Goal: Task Accomplishment & Management: Manage account settings

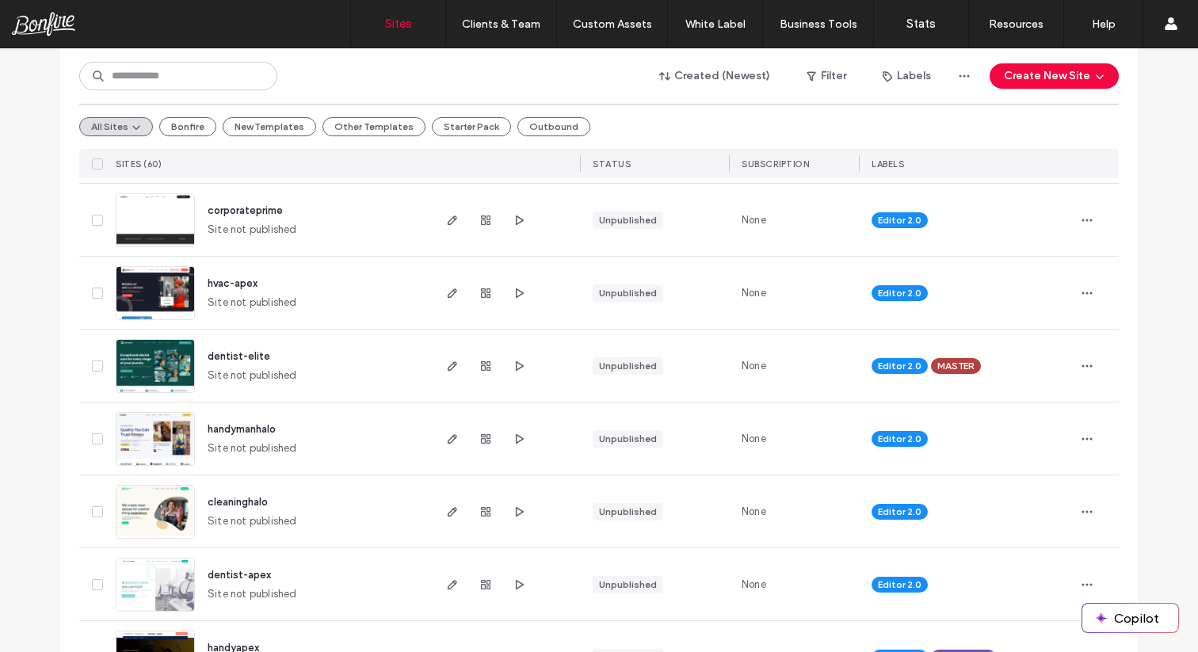
scroll to position [405, 0]
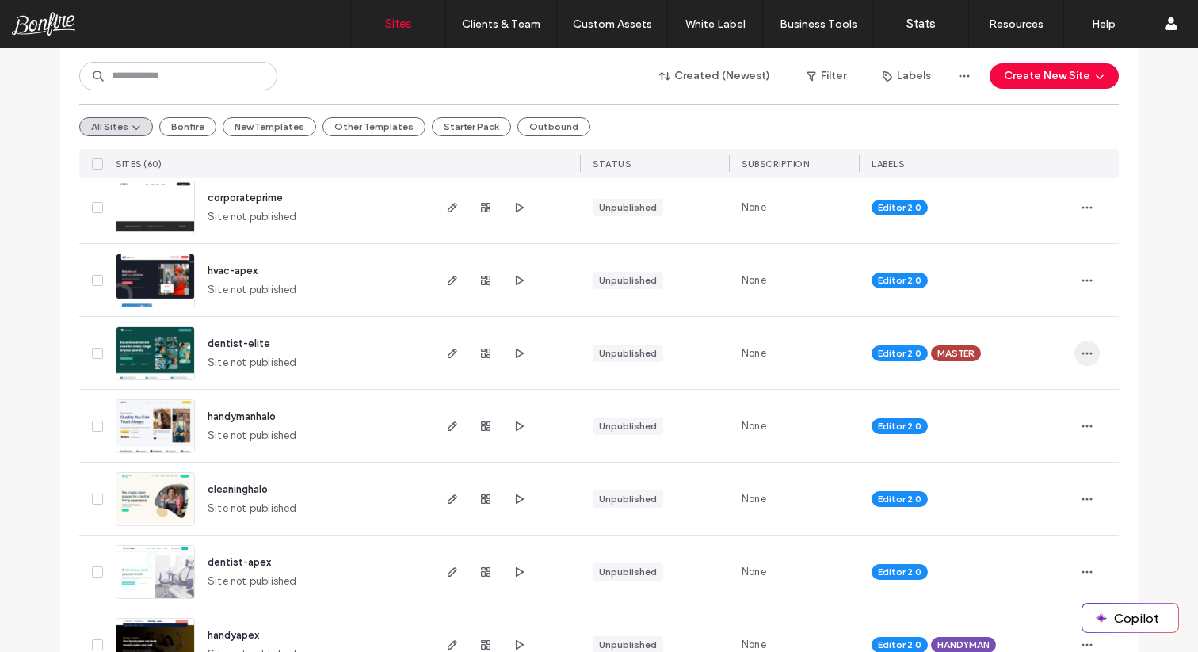
click at [1080, 348] on icon "button" at bounding box center [1086, 353] width 13 height 13
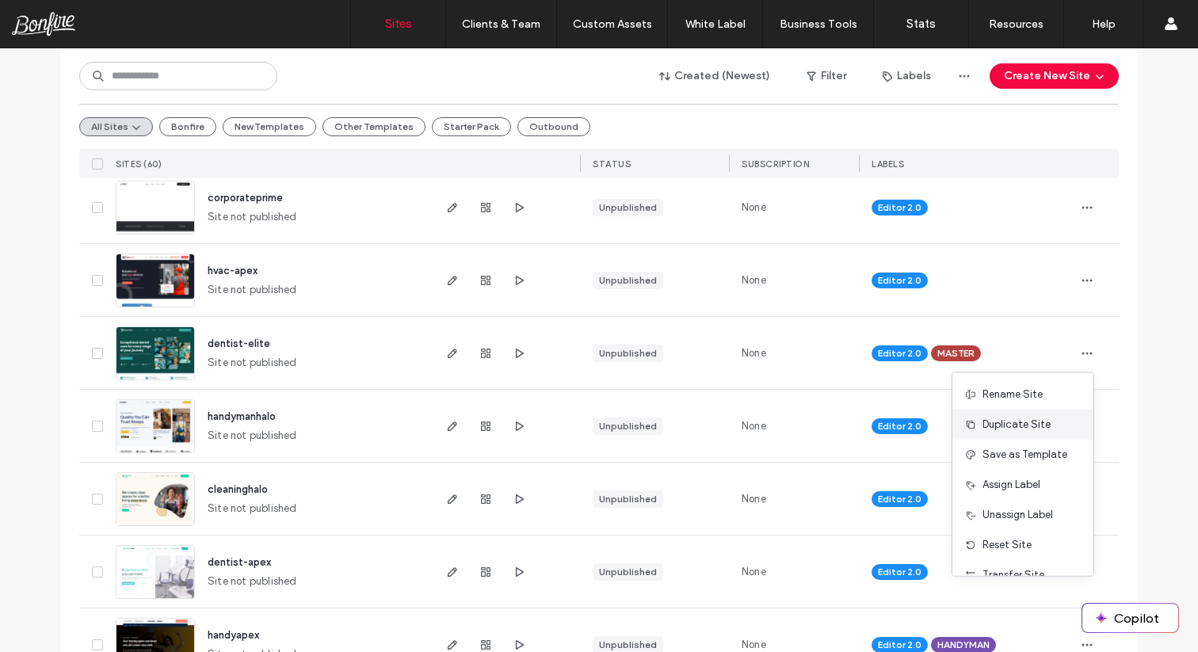
click at [1035, 417] on span "Duplicate Site" at bounding box center [1016, 425] width 68 height 16
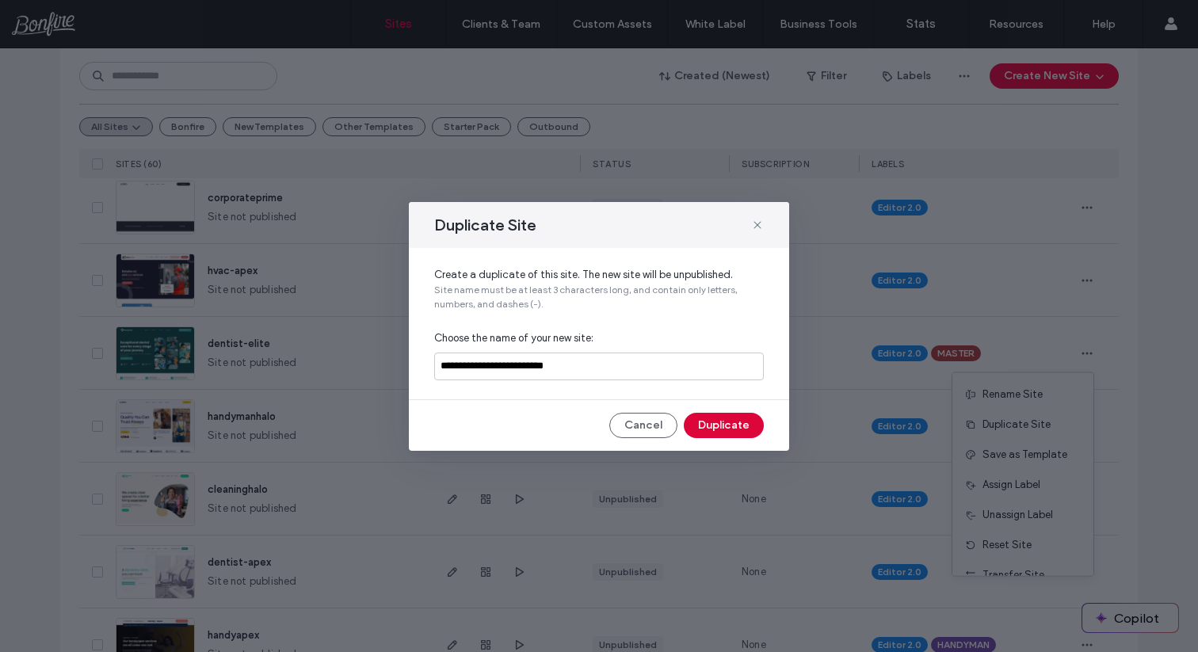
click at [736, 425] on button "Duplicate" at bounding box center [724, 425] width 80 height 25
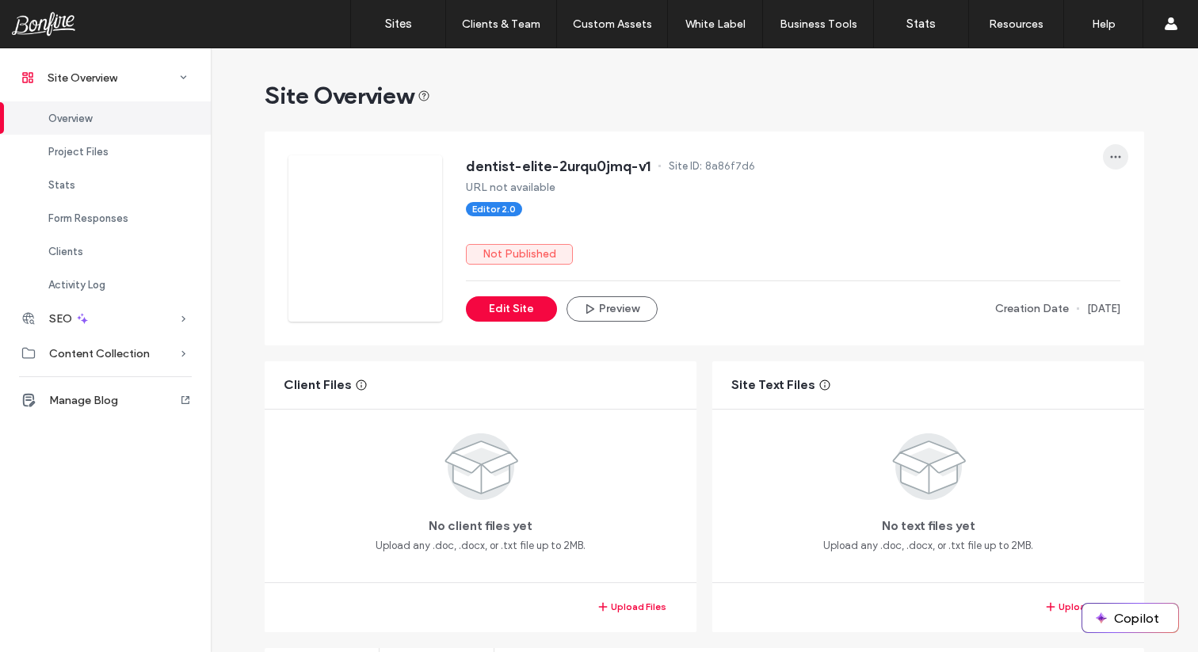
click at [1109, 150] on icon "button" at bounding box center [1115, 156] width 13 height 13
click at [1043, 316] on span "Transfer Site" at bounding box center [1042, 318] width 62 height 16
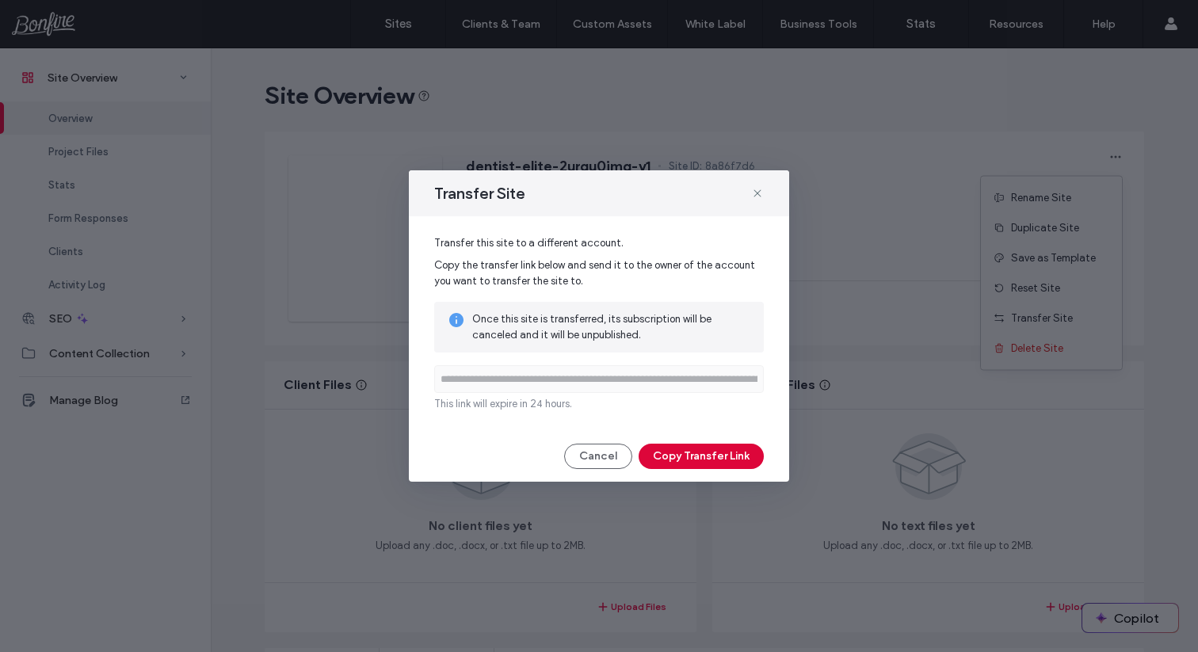
click at [728, 448] on button "Copy Transfer Link" at bounding box center [700, 456] width 125 height 25
click at [696, 463] on button "Copy Transfer Link" at bounding box center [700, 456] width 125 height 25
click at [758, 200] on span at bounding box center [757, 193] width 13 height 21
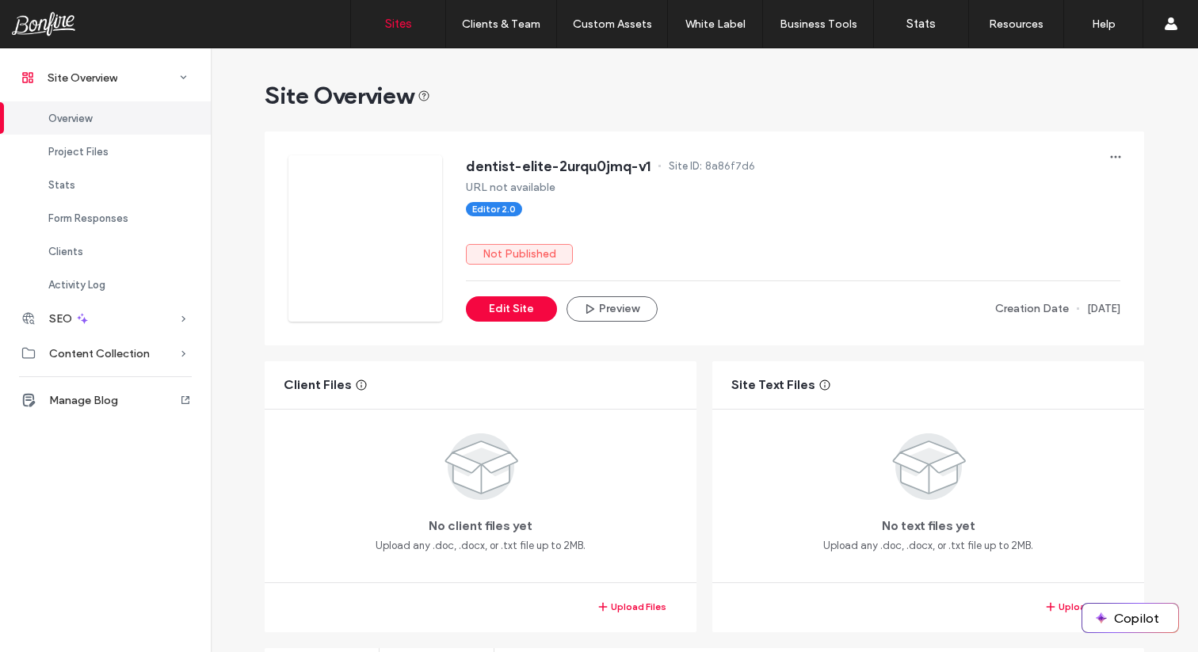
click at [392, 25] on label "Sites" at bounding box center [398, 24] width 27 height 14
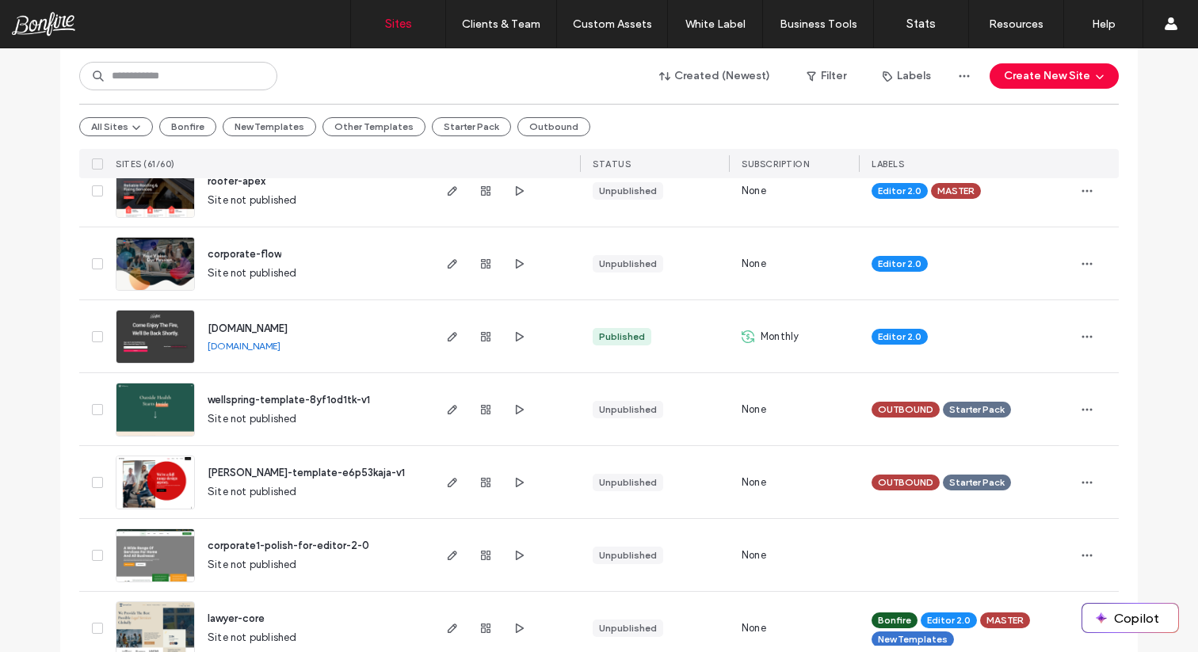
scroll to position [1137, 0]
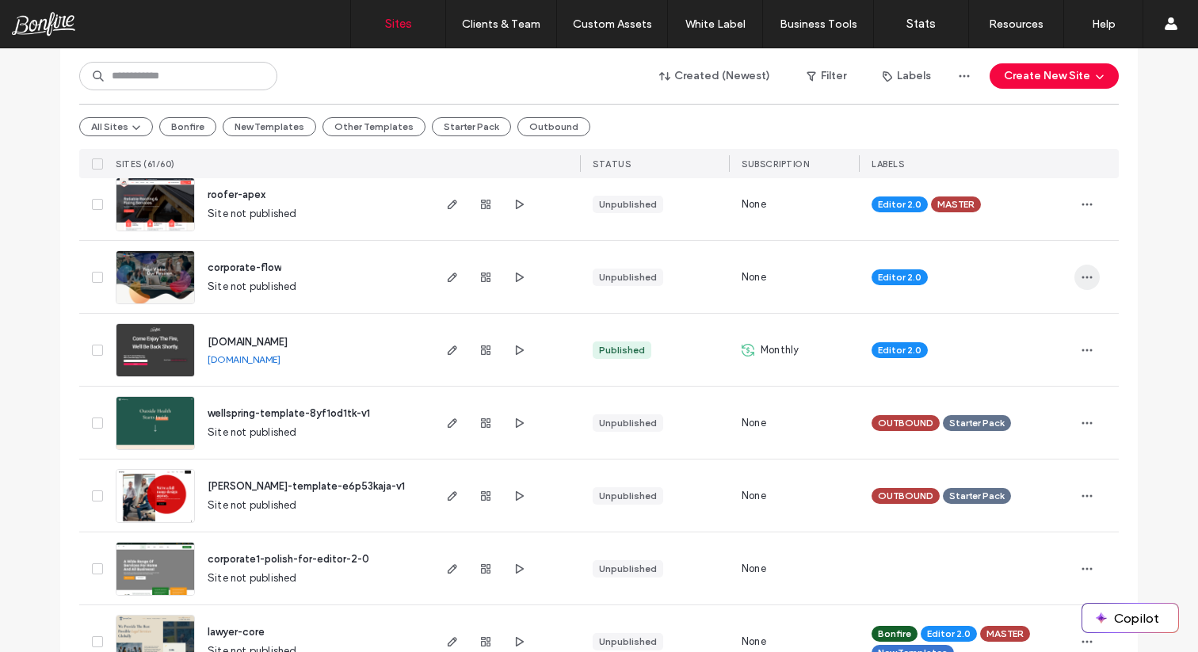
click at [1085, 277] on use "button" at bounding box center [1087, 277] width 10 height 2
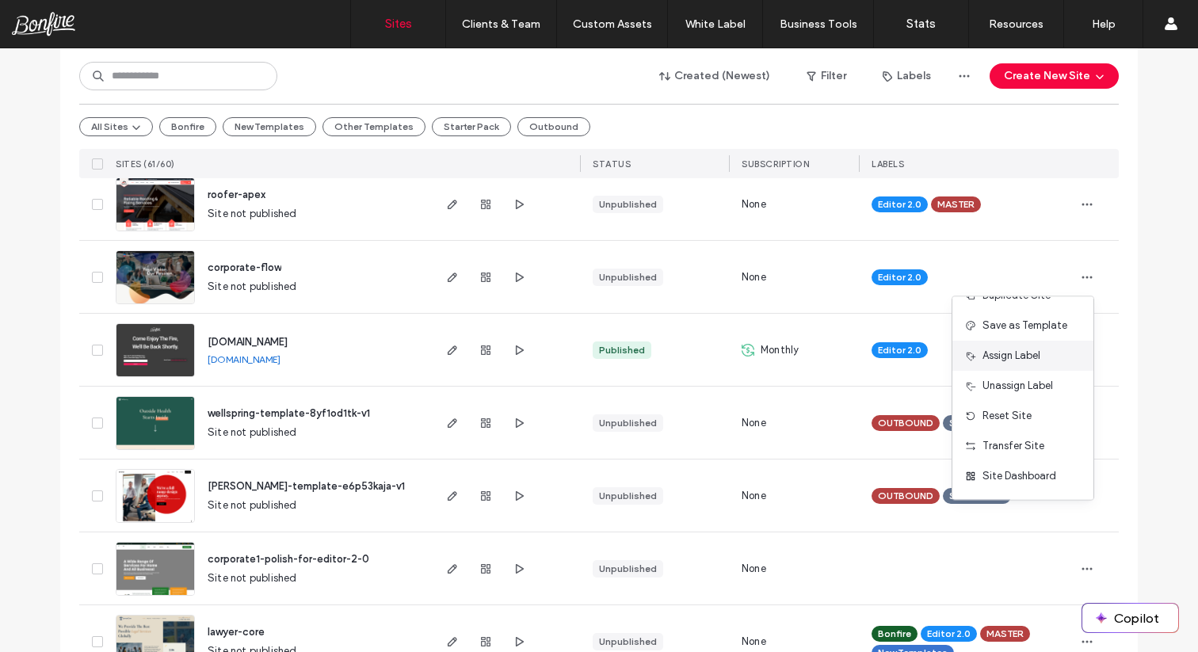
scroll to position [76, 0]
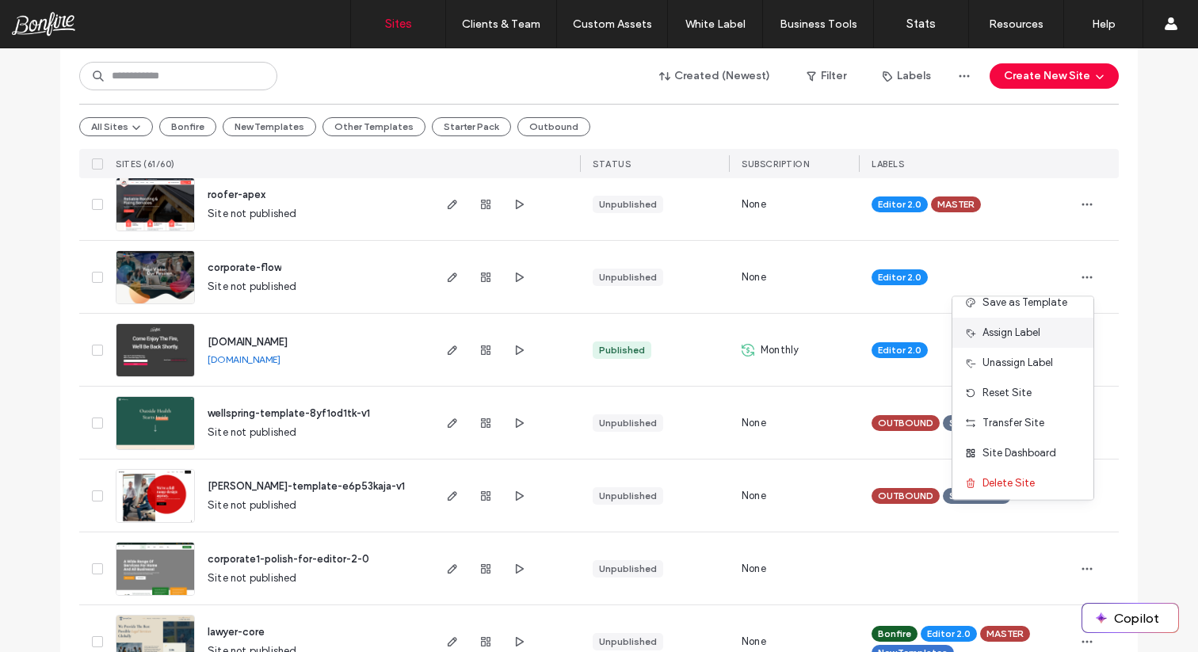
click at [1030, 336] on span "Assign Label" at bounding box center [1011, 333] width 58 height 16
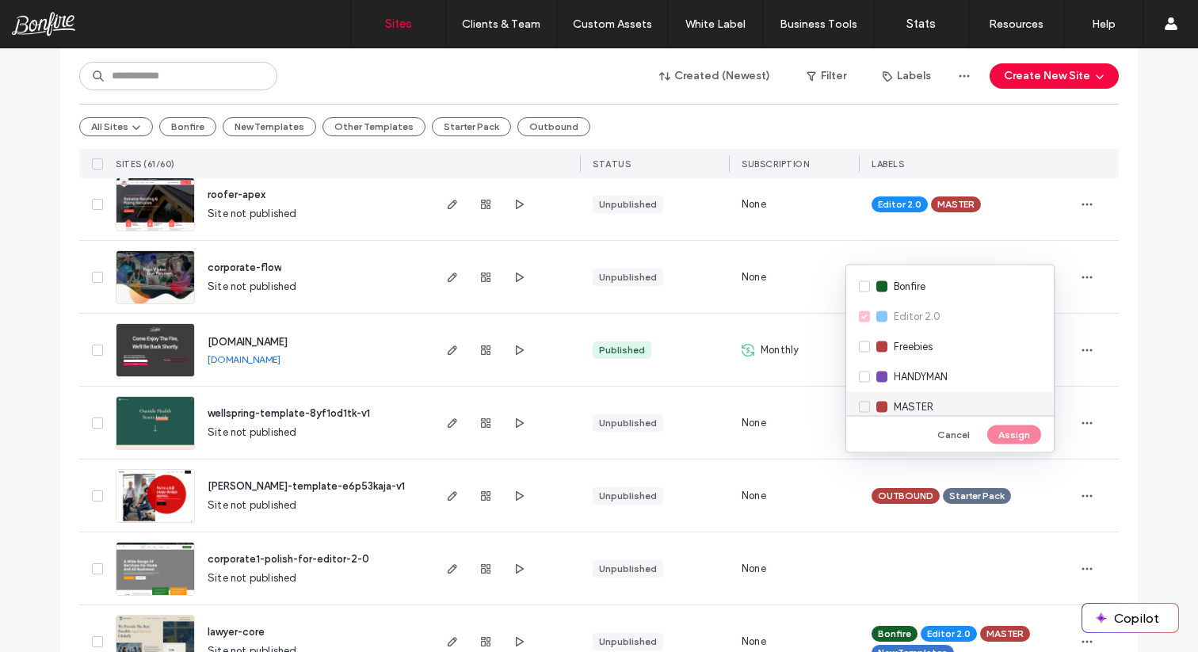
click at [921, 402] on span "MASTER" at bounding box center [913, 407] width 40 height 16
click at [1008, 436] on button "Assign" at bounding box center [1014, 434] width 54 height 19
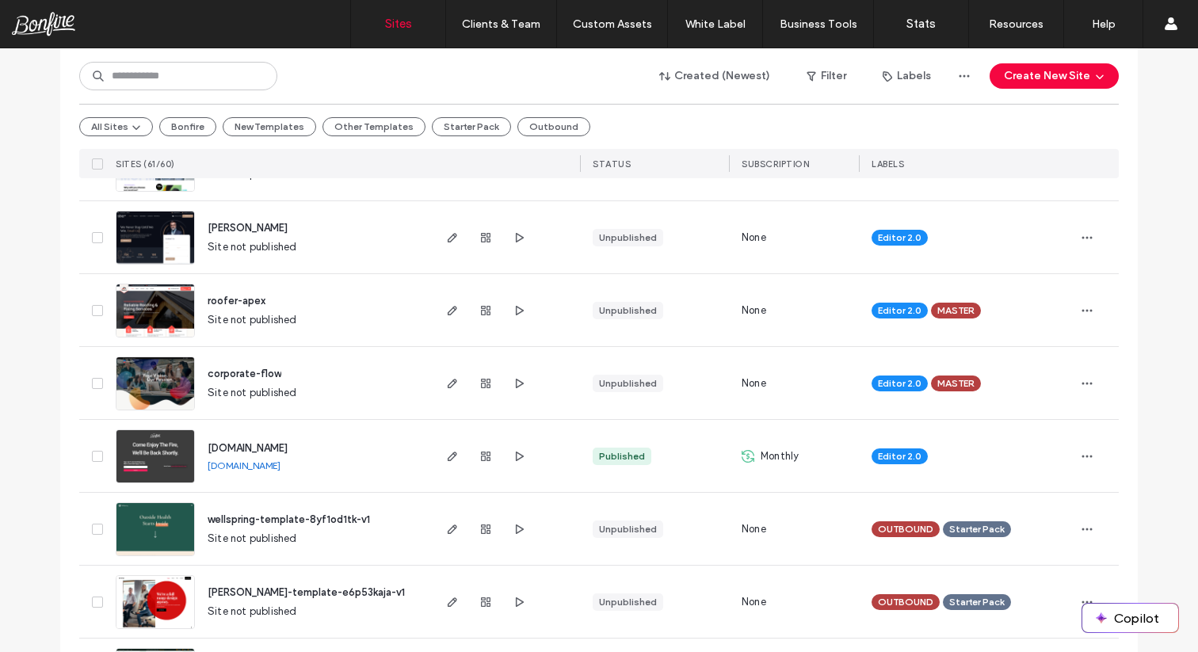
scroll to position [1044, 0]
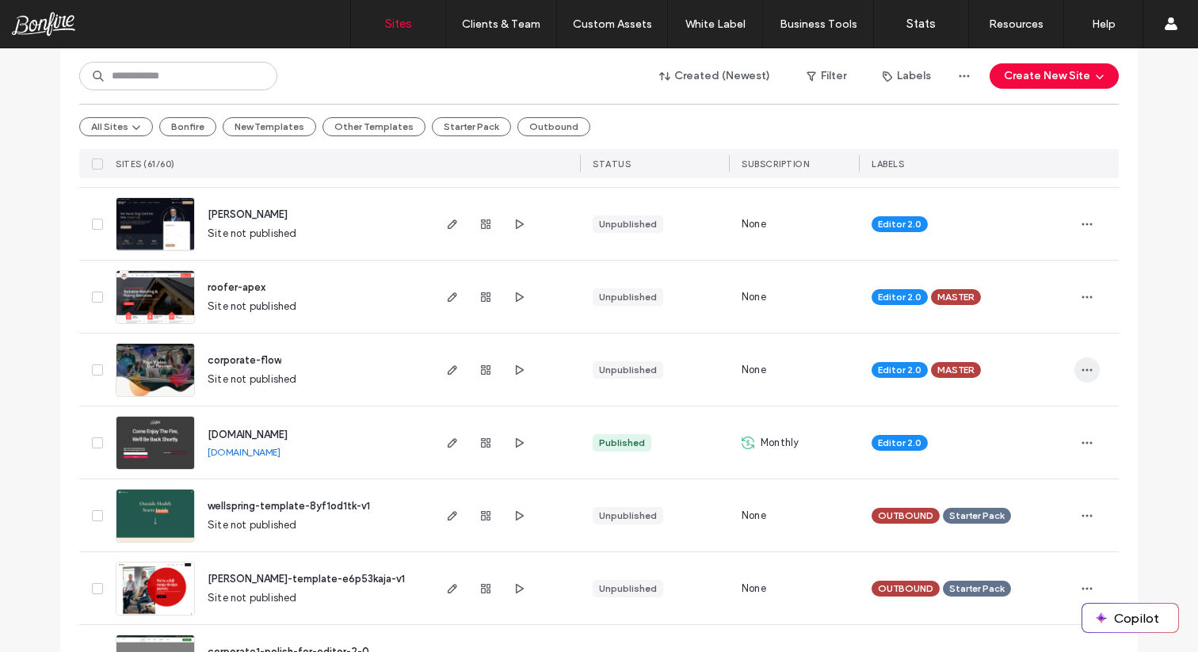
click at [1080, 366] on icon "button" at bounding box center [1086, 370] width 13 height 13
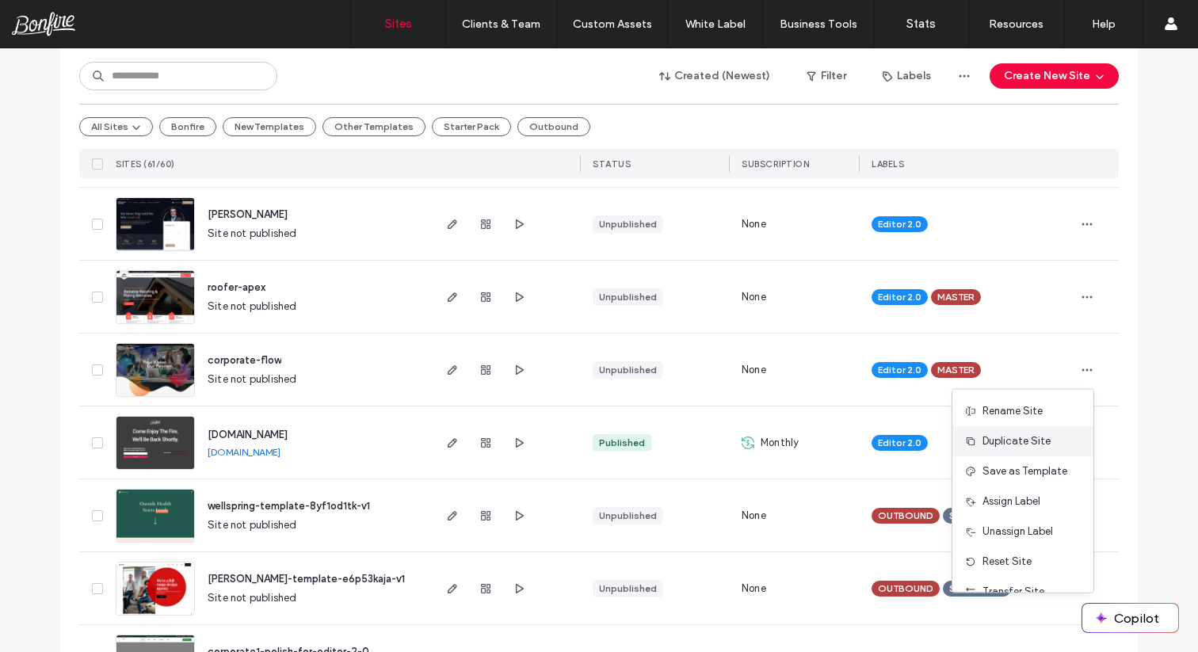
click at [1022, 441] on span "Duplicate Site" at bounding box center [1016, 441] width 68 height 16
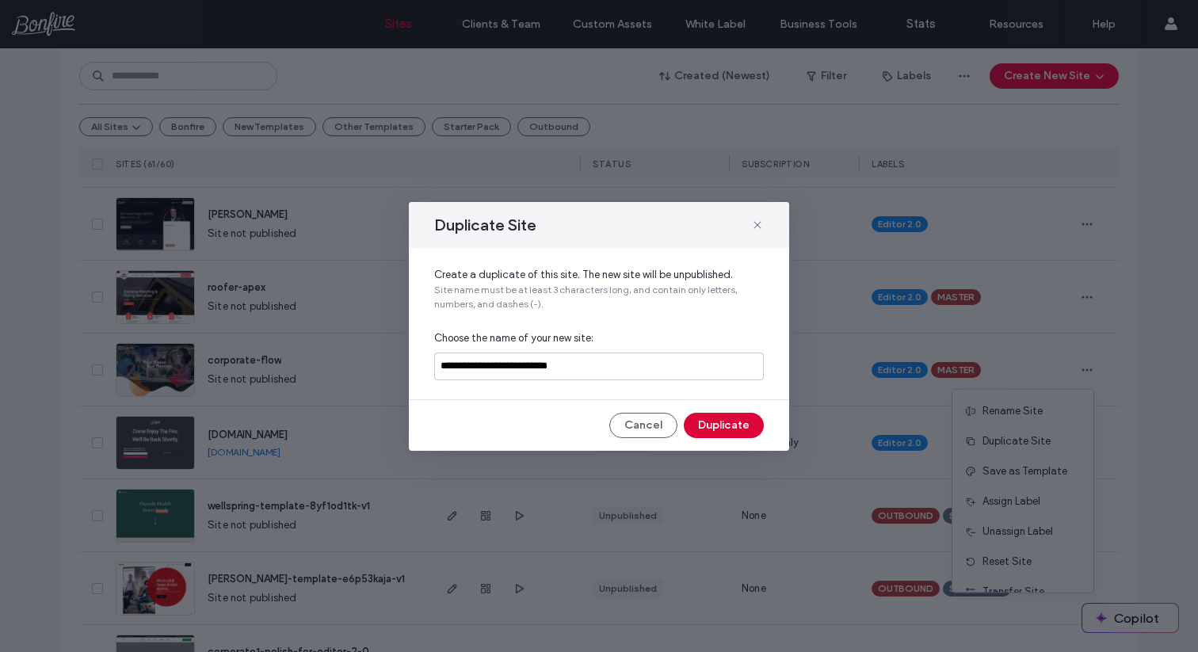
click at [731, 426] on button "Duplicate" at bounding box center [724, 425] width 80 height 25
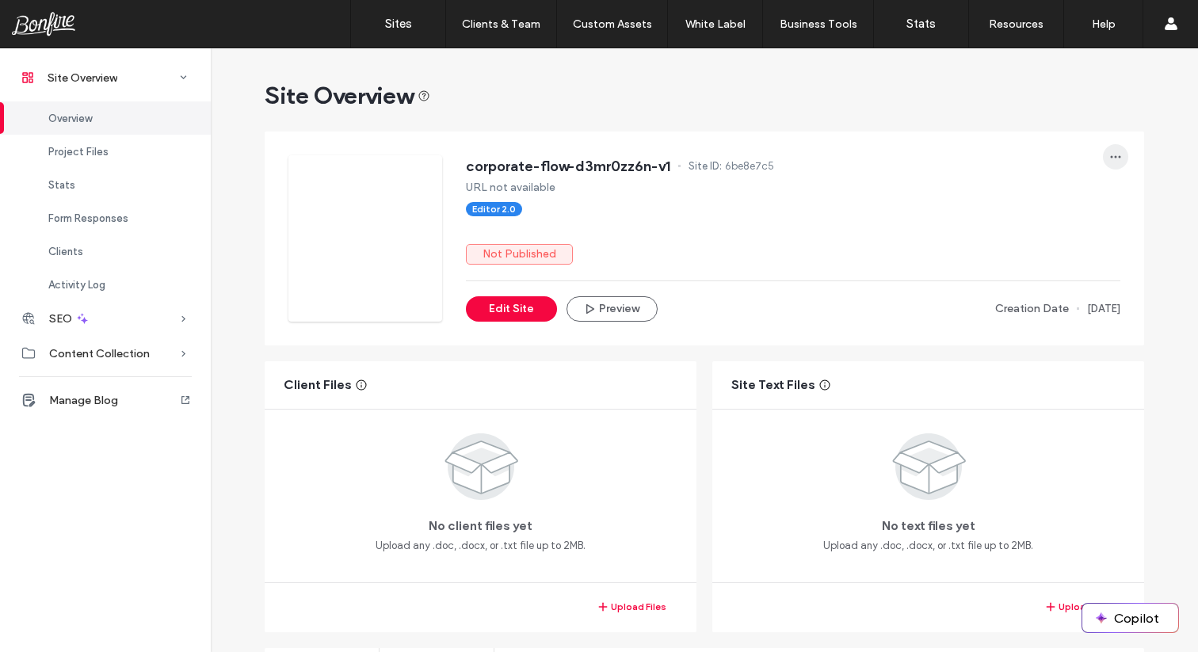
click at [1117, 152] on span "button" at bounding box center [1114, 156] width 25 height 25
click at [1059, 318] on span "Transfer Site" at bounding box center [1042, 318] width 62 height 16
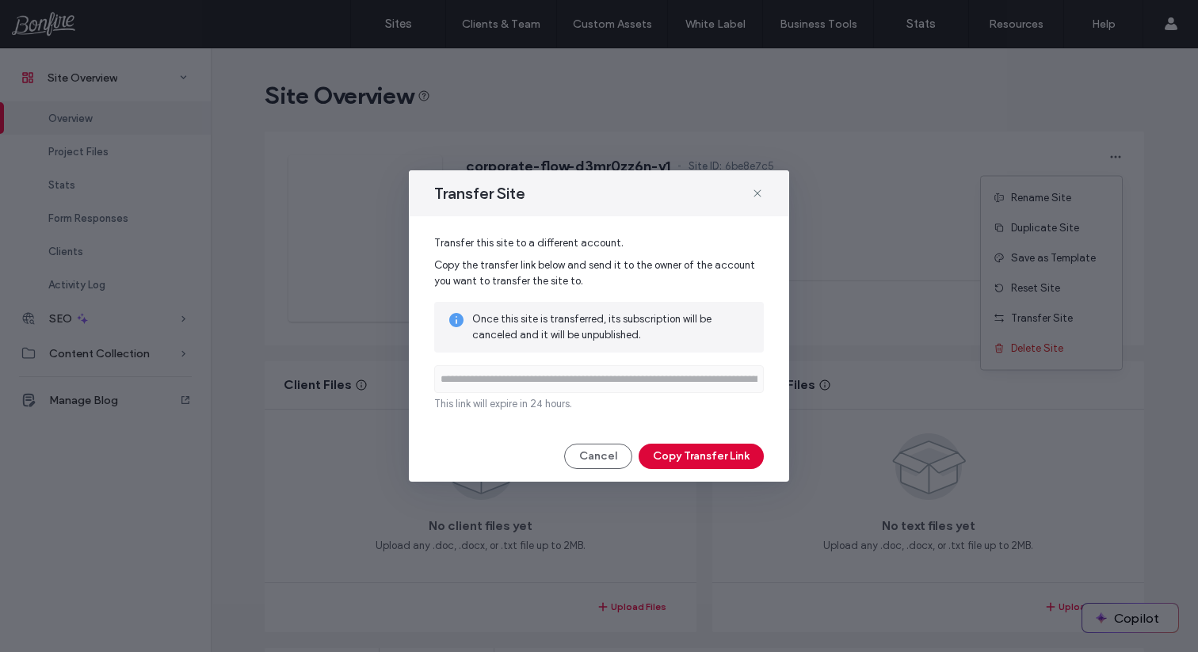
click at [717, 459] on button "Copy Transfer Link" at bounding box center [700, 456] width 125 height 25
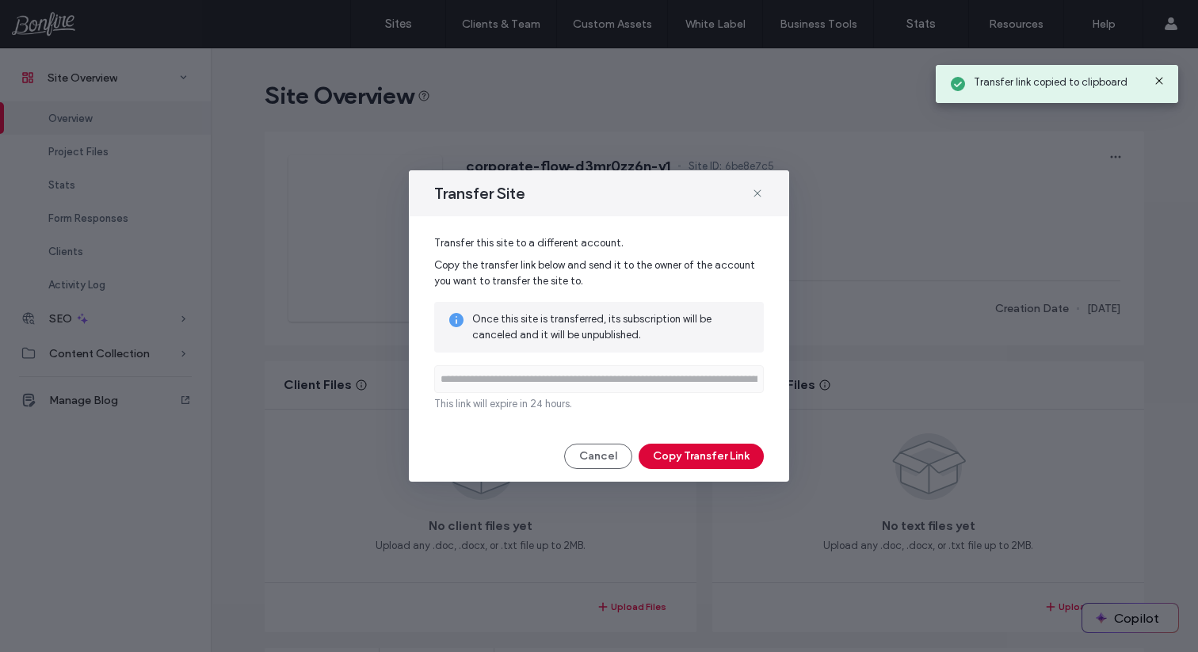
click at [717, 459] on button "Copy Transfer Link" at bounding box center [700, 456] width 125 height 25
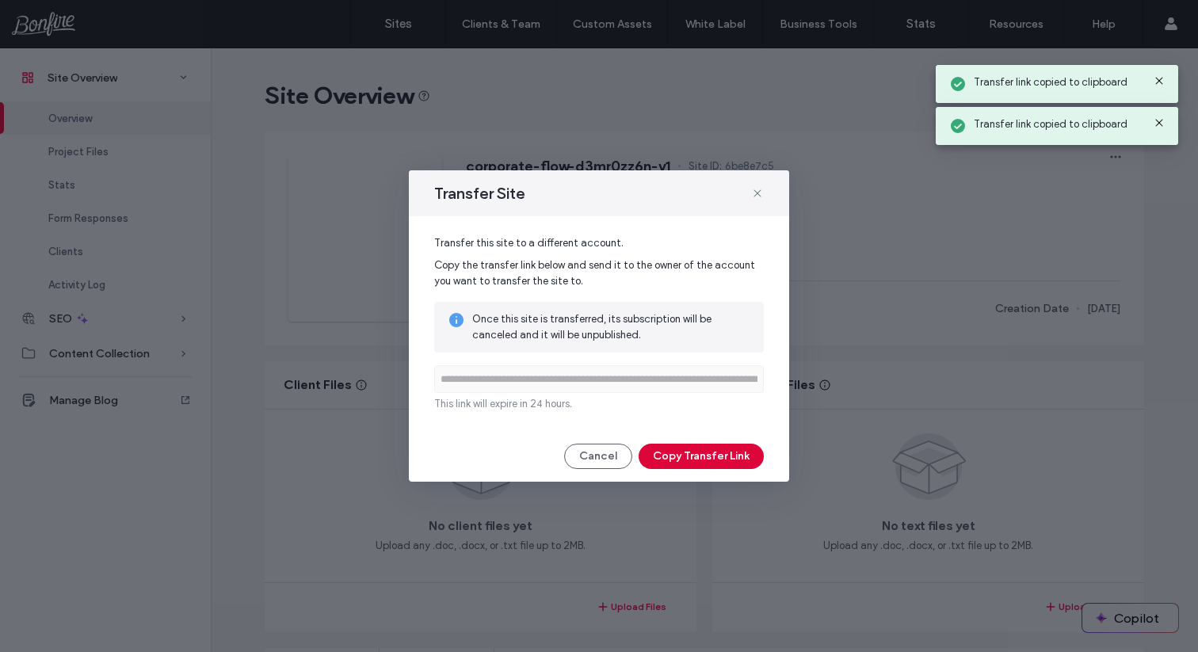
click at [717, 459] on button "Copy Transfer Link" at bounding box center [700, 456] width 125 height 25
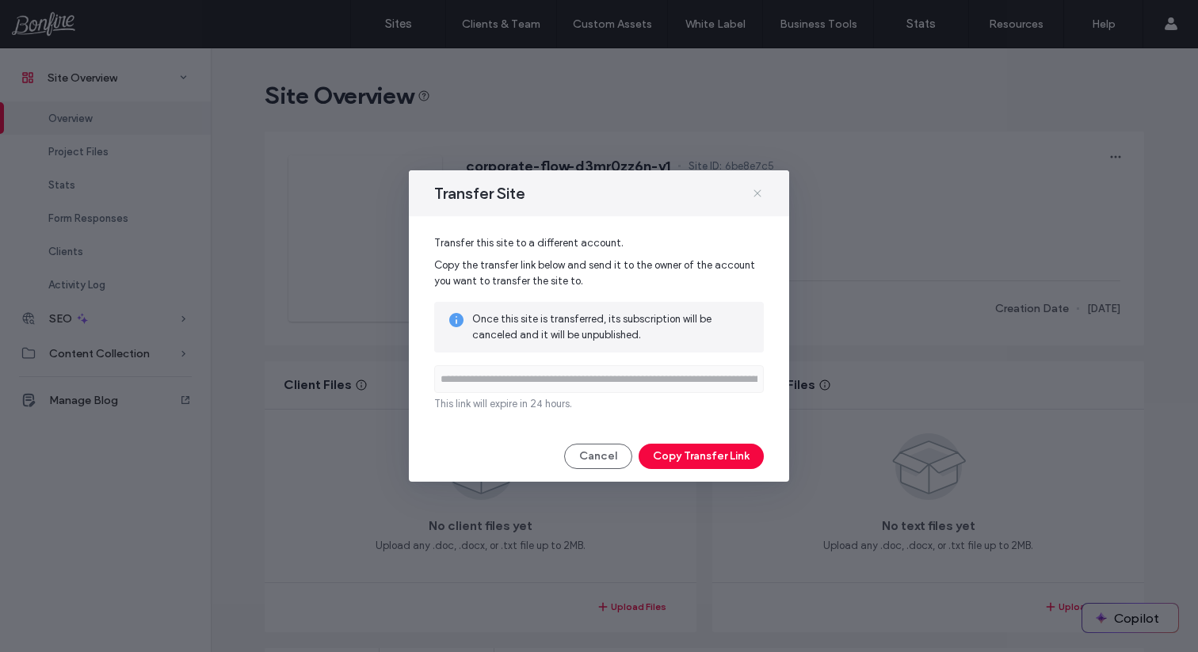
click at [760, 187] on icon at bounding box center [757, 193] width 13 height 13
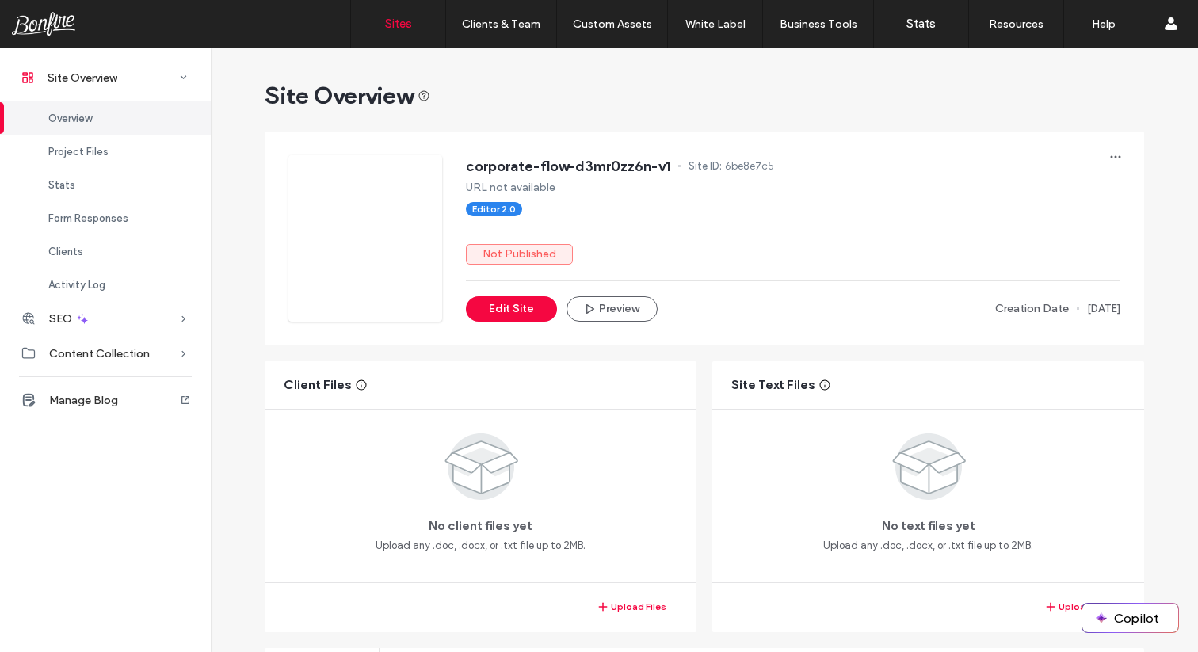
click at [409, 30] on label "Sites" at bounding box center [398, 24] width 27 height 14
